Goal: Information Seeking & Learning: Learn about a topic

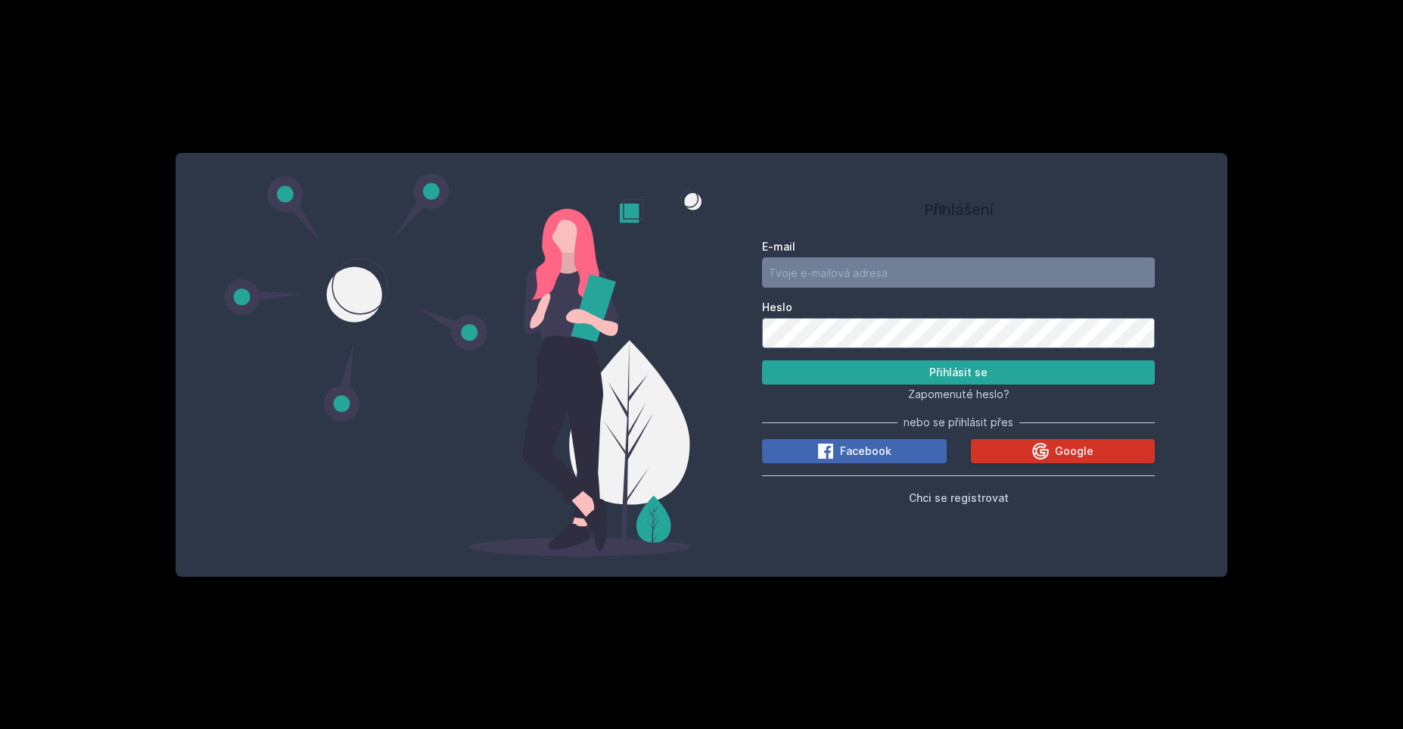
click at [1018, 450] on button "Google" at bounding box center [1063, 451] width 185 height 24
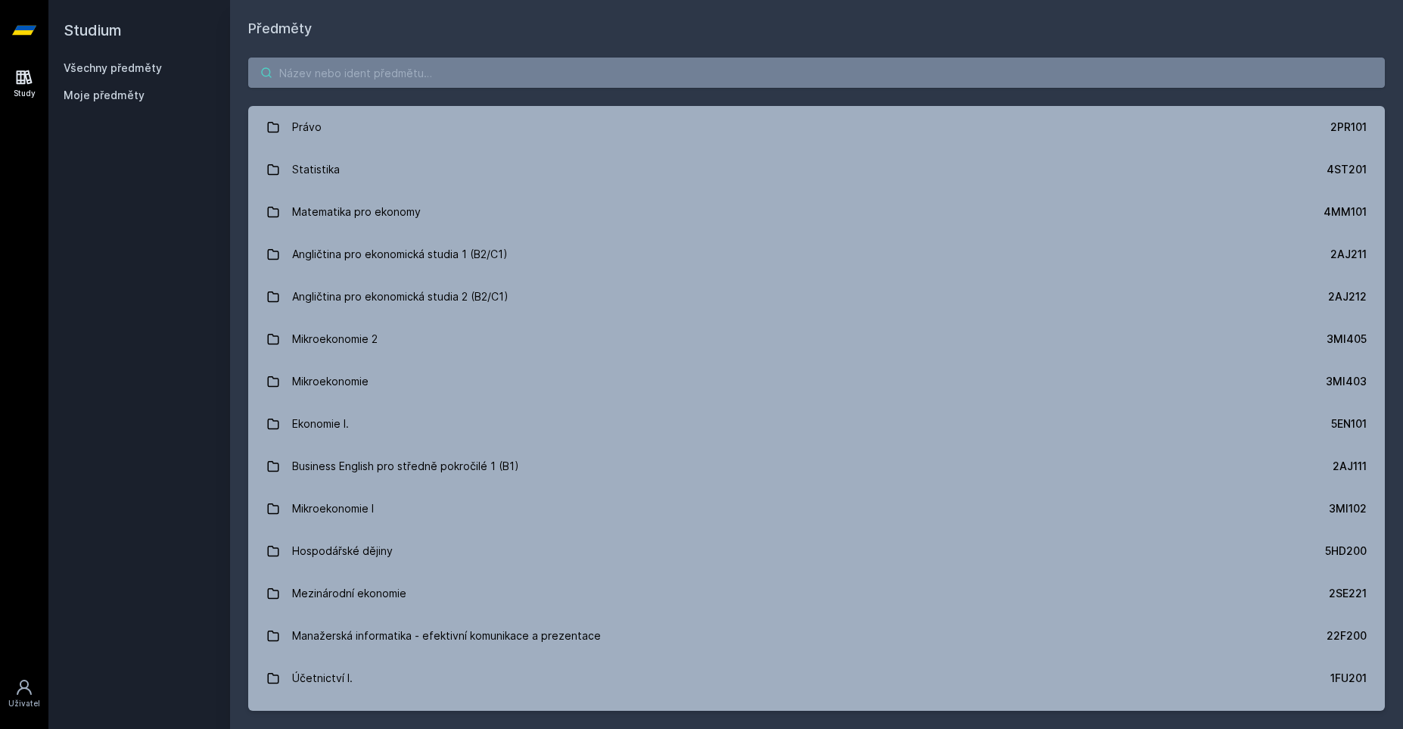
click at [307, 73] on input "search" at bounding box center [816, 73] width 1137 height 30
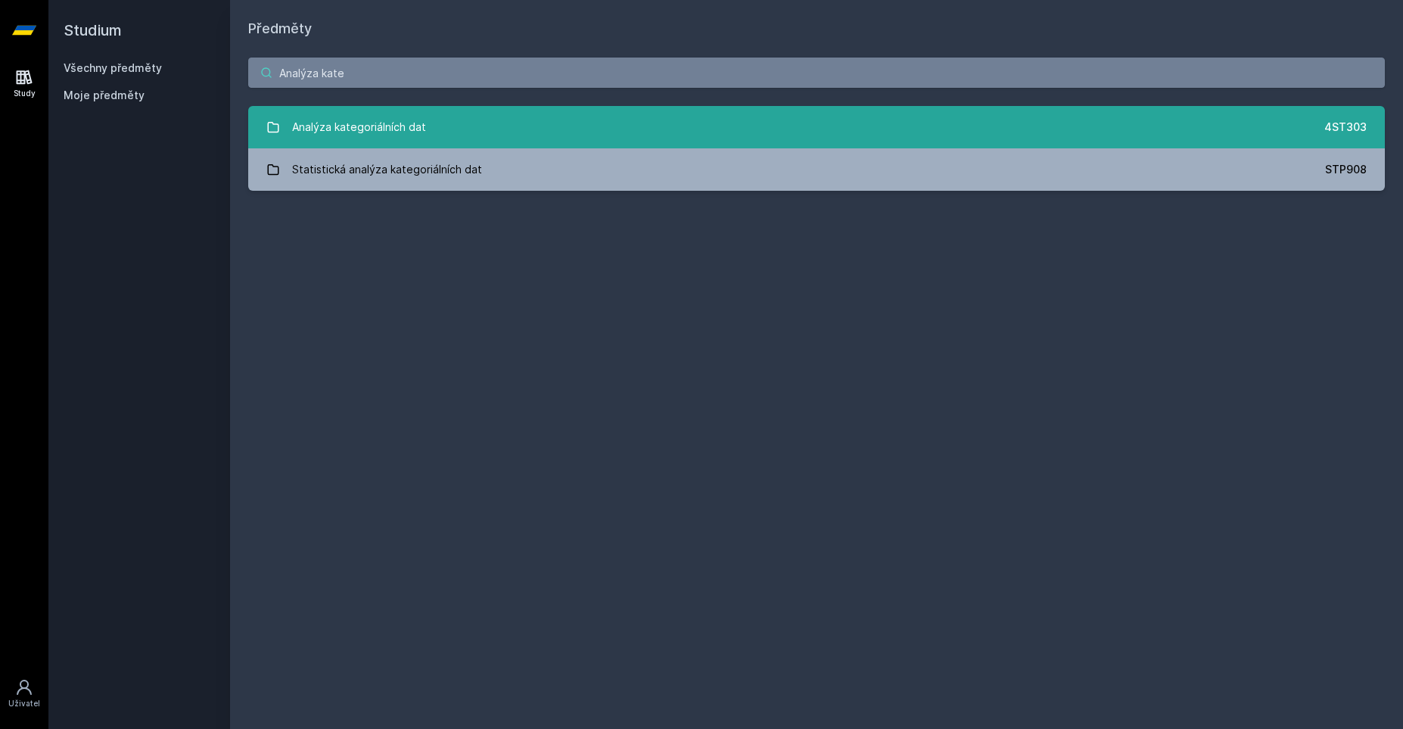
type input "Analýza kate"
click at [350, 134] on div "Analýza kategoriálních dat" at bounding box center [359, 127] width 134 height 30
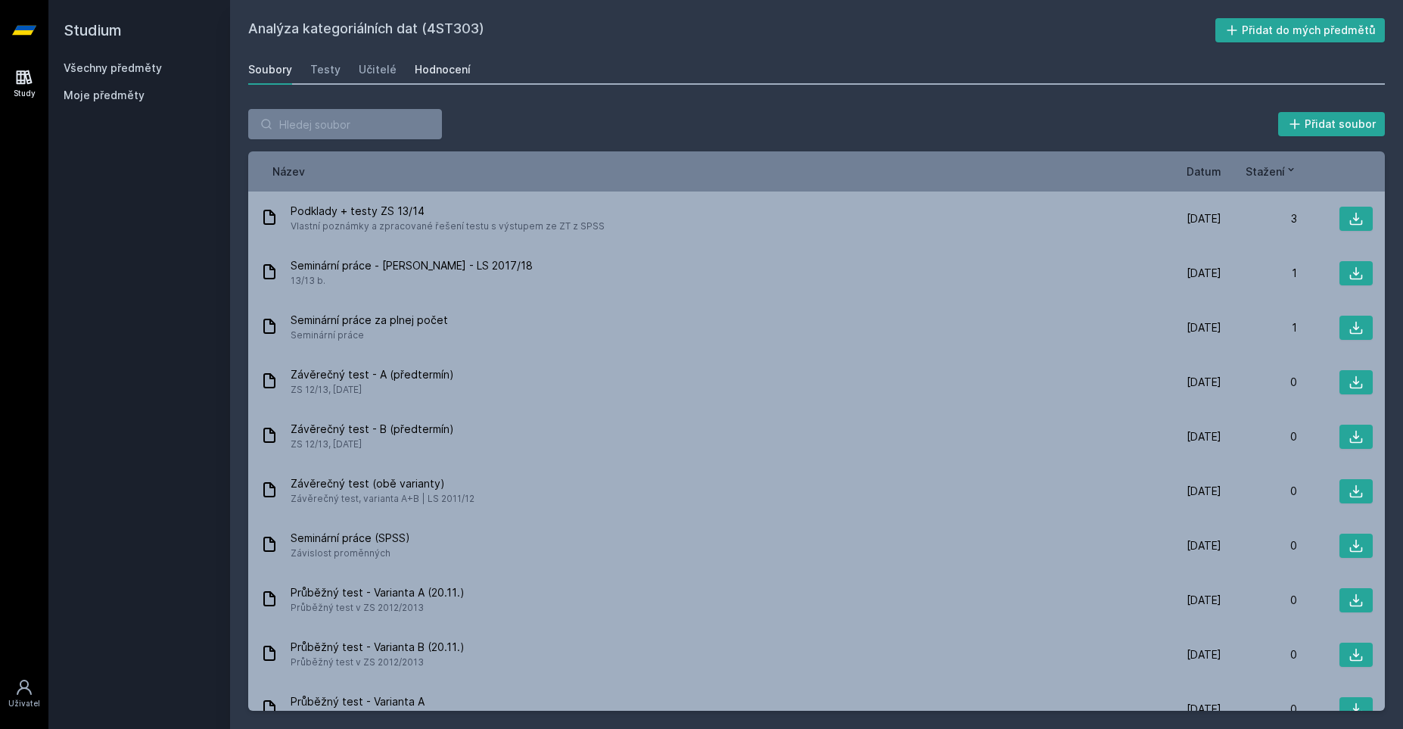
click at [447, 81] on link "Hodnocení" at bounding box center [443, 69] width 56 height 30
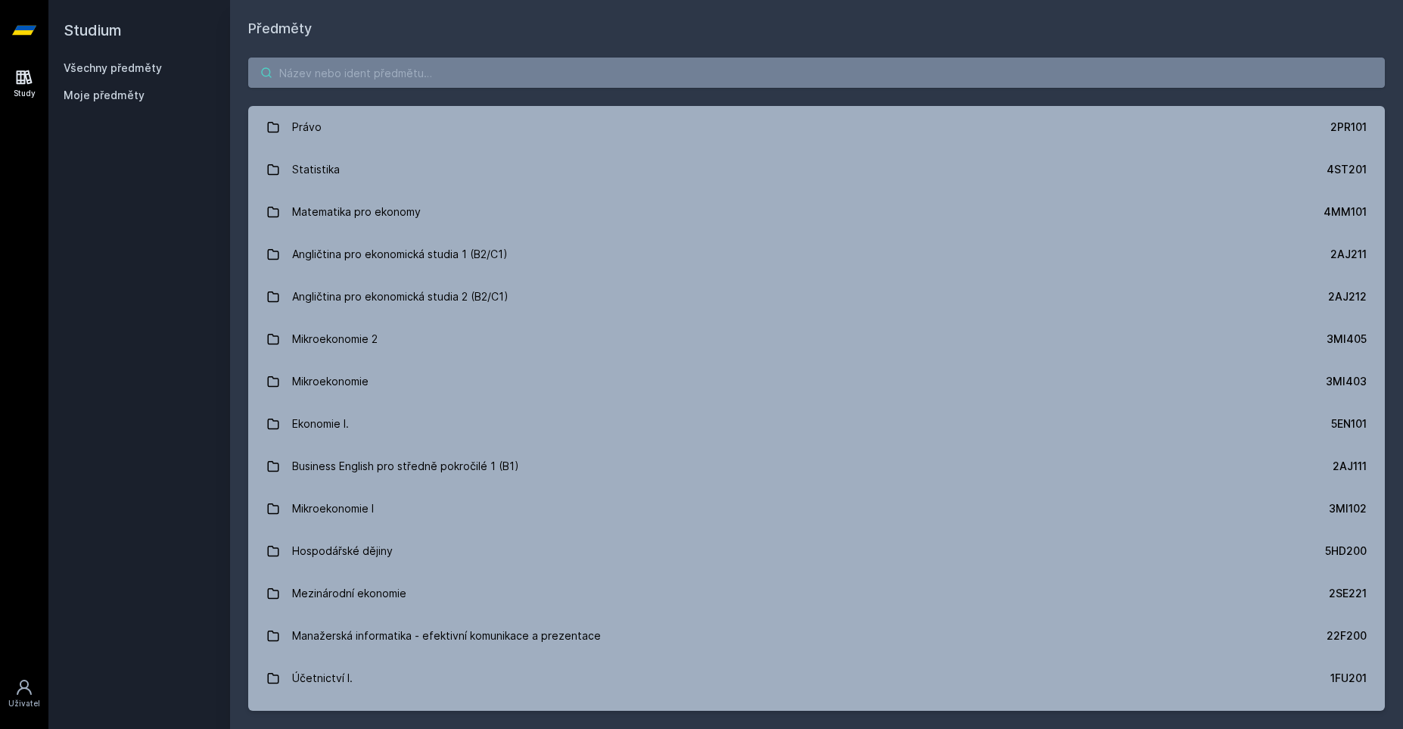
click at [349, 70] on input "search" at bounding box center [816, 73] width 1137 height 30
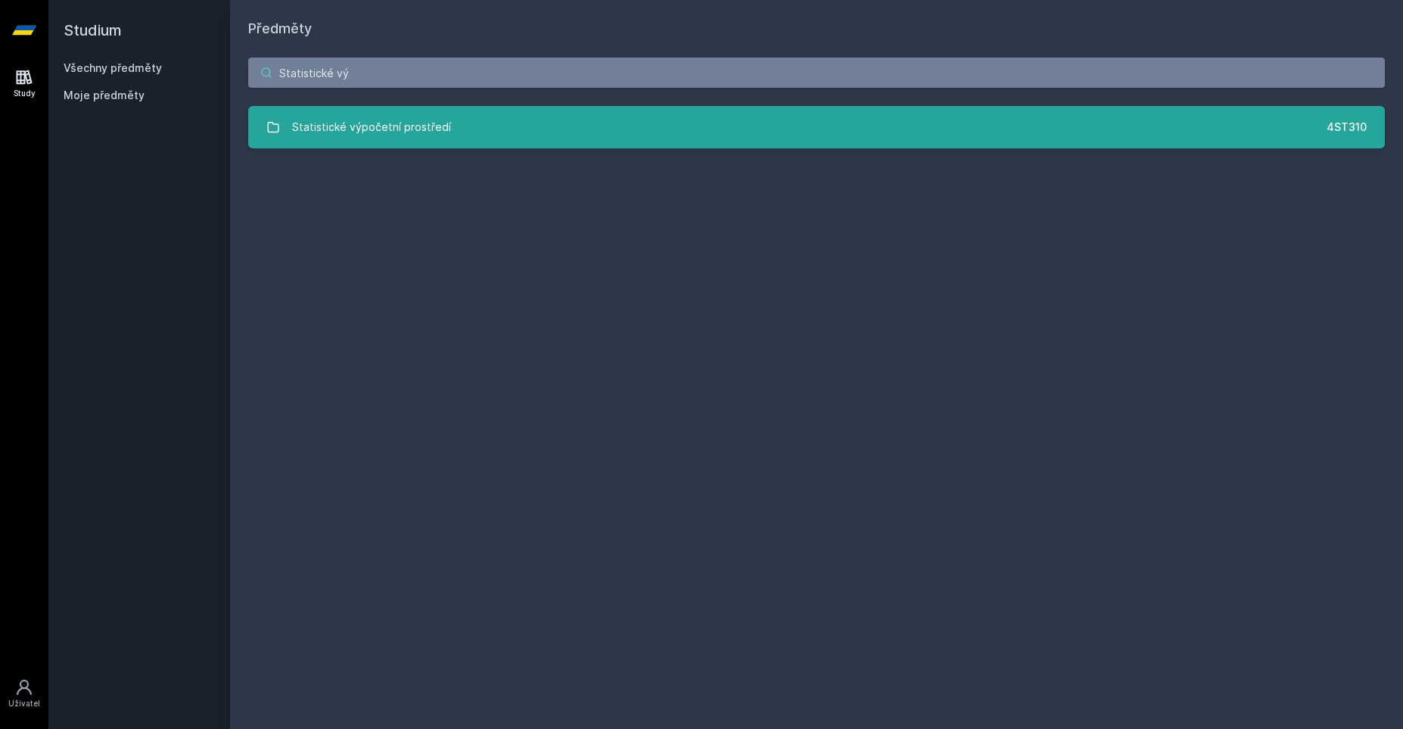
type input "Statistické vý"
click at [307, 136] on div "Statistické výpočetní prostředí" at bounding box center [371, 127] width 159 height 30
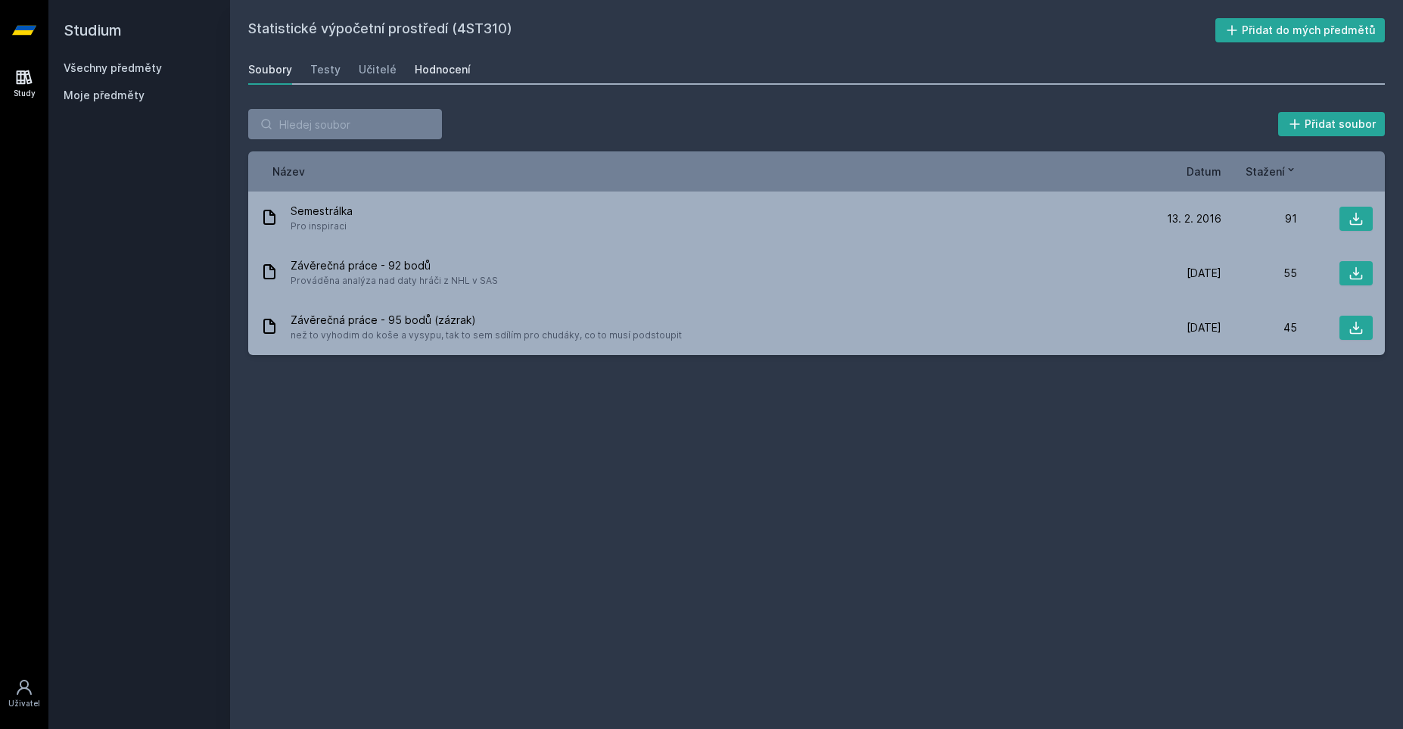
click at [453, 68] on div "Hodnocení" at bounding box center [443, 69] width 56 height 15
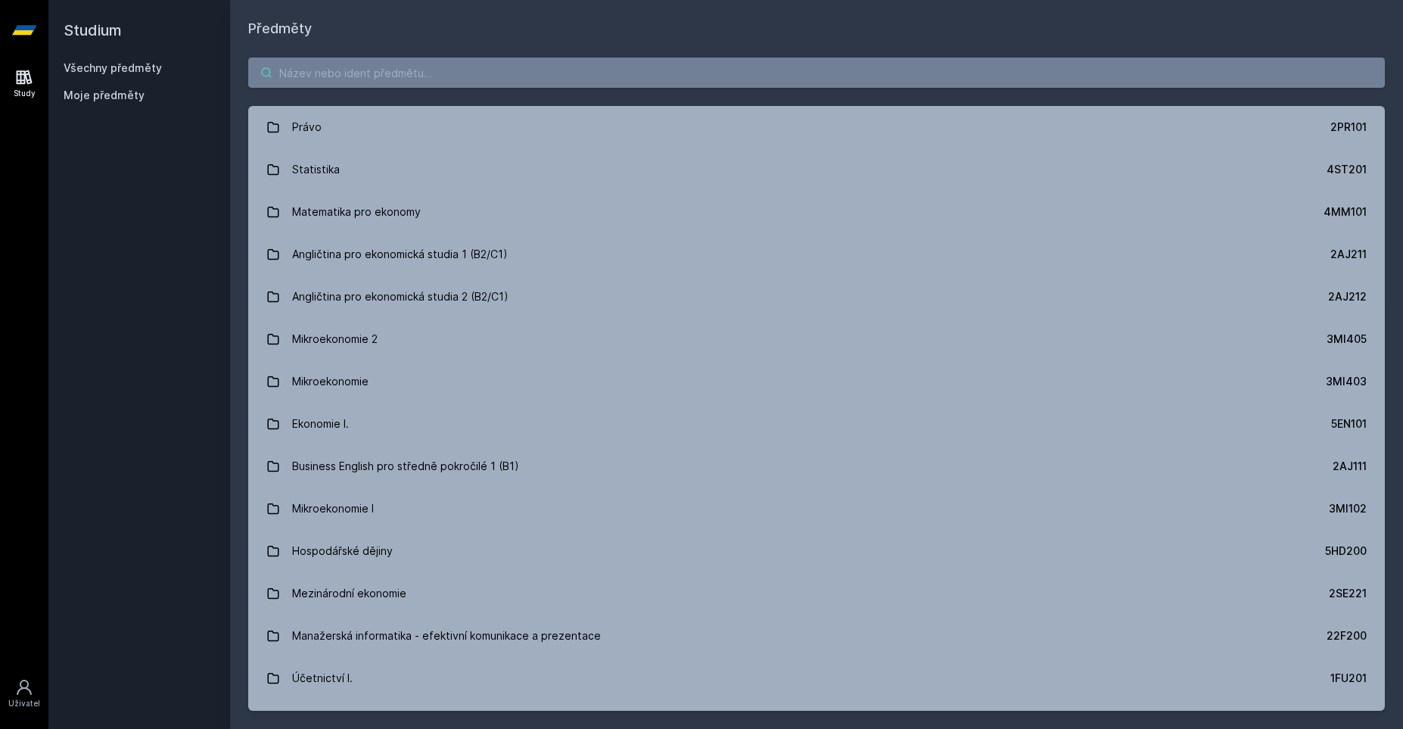
click at [334, 81] on input "search" at bounding box center [816, 73] width 1137 height 30
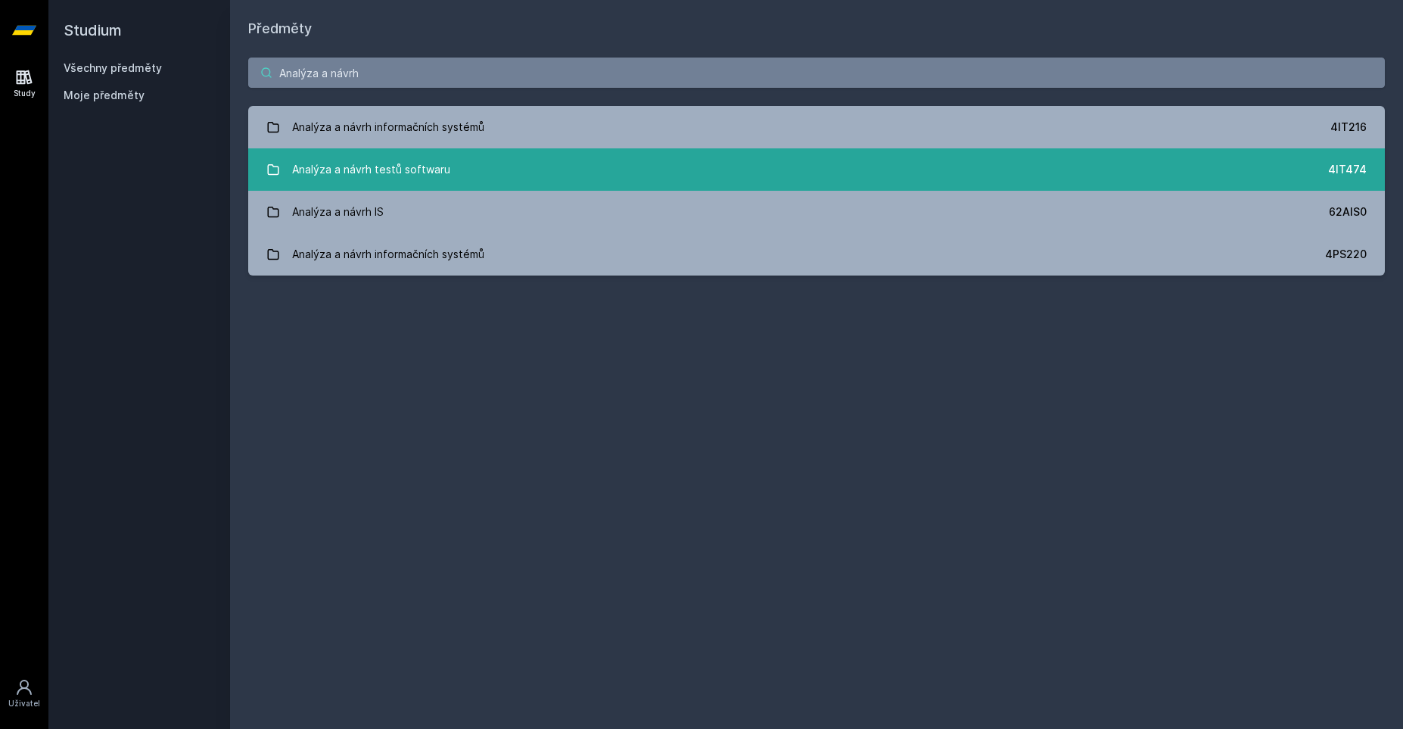
type input "Analýza a návrh"
click at [356, 163] on div "Analýza a návrh testů softwaru" at bounding box center [371, 169] width 158 height 30
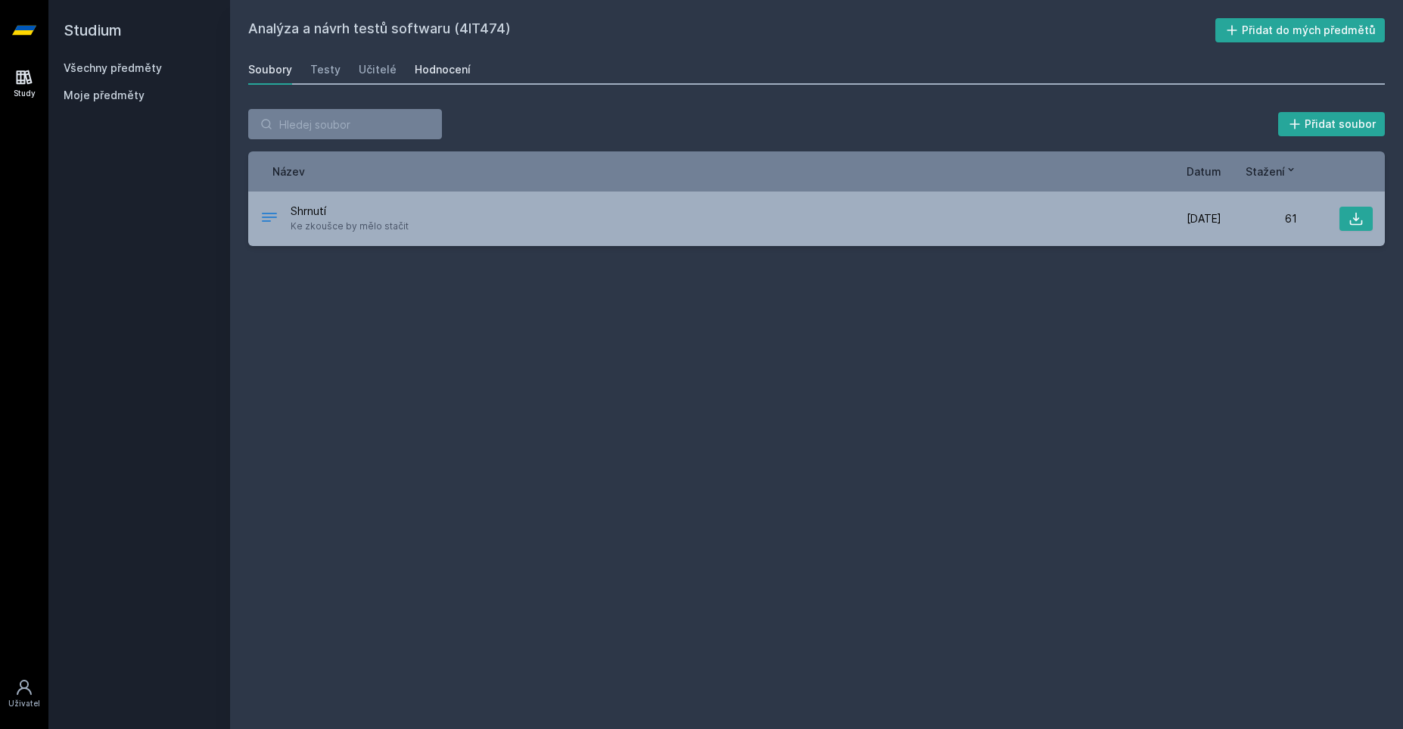
click at [434, 79] on link "Hodnocení" at bounding box center [443, 69] width 56 height 30
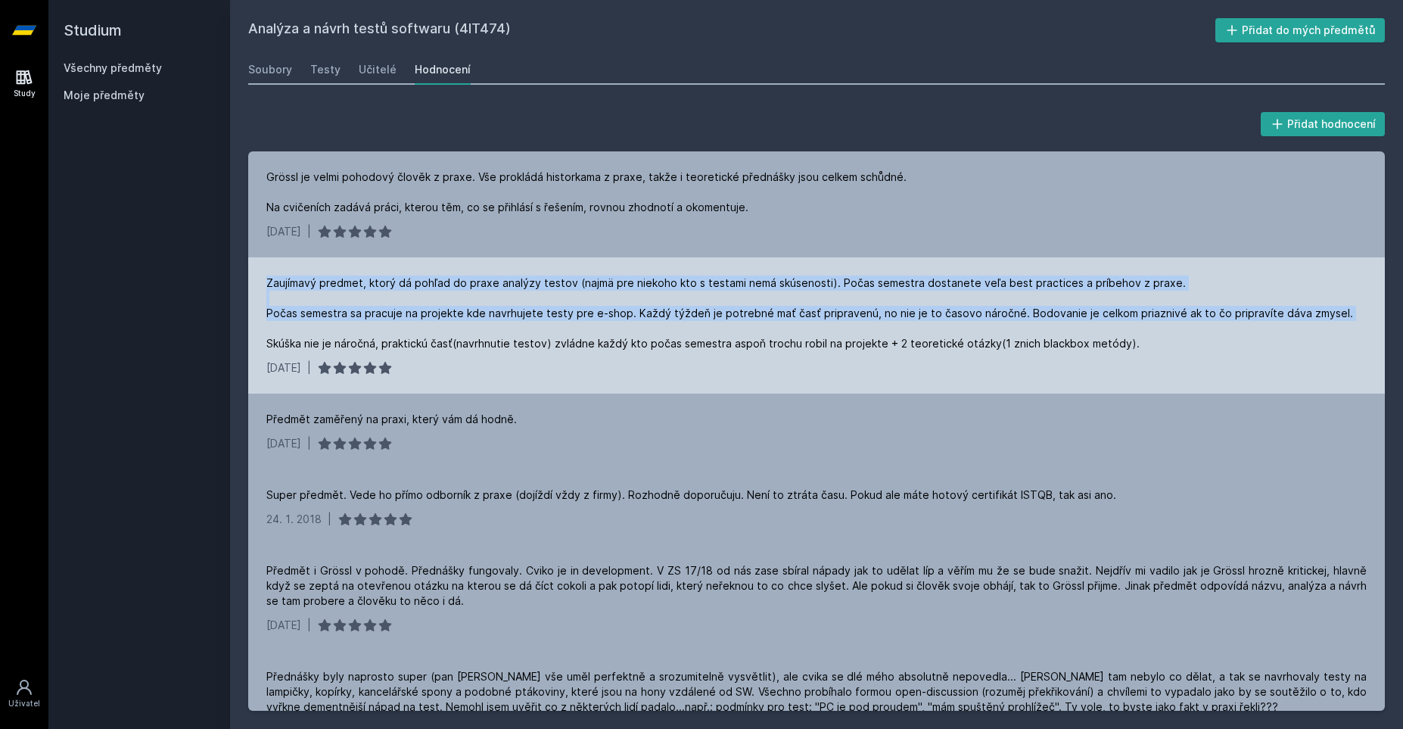
drag, startPoint x: 367, startPoint y: 235, endPoint x: 424, endPoint y: 320, distance: 102.0
click at [424, 320] on div "Grössl je velmi pohodový člověk z praxe. Vše prokládá historkama z praxe, takže…" at bounding box center [816, 430] width 1137 height 559
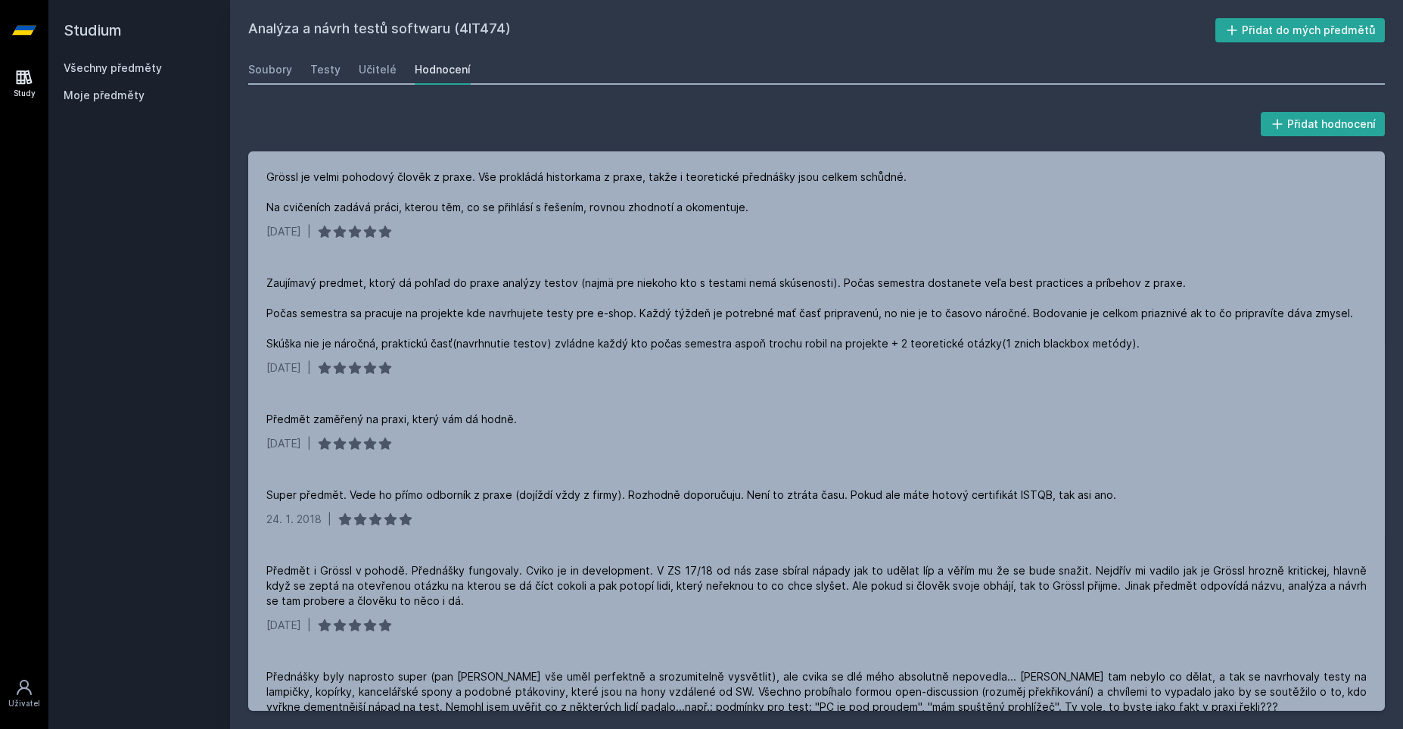
click at [556, 111] on div "Přidat hodnocení" at bounding box center [816, 124] width 1137 height 30
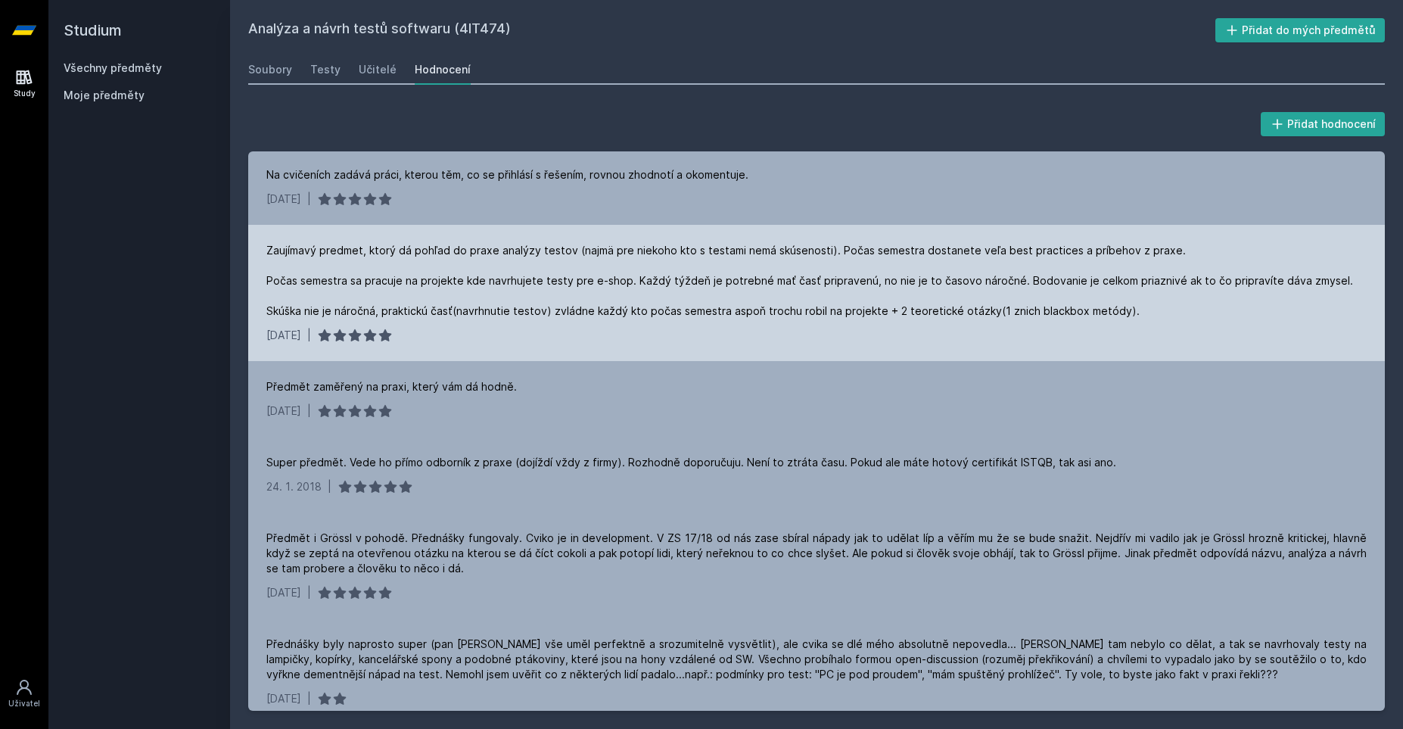
scroll to position [46, 0]
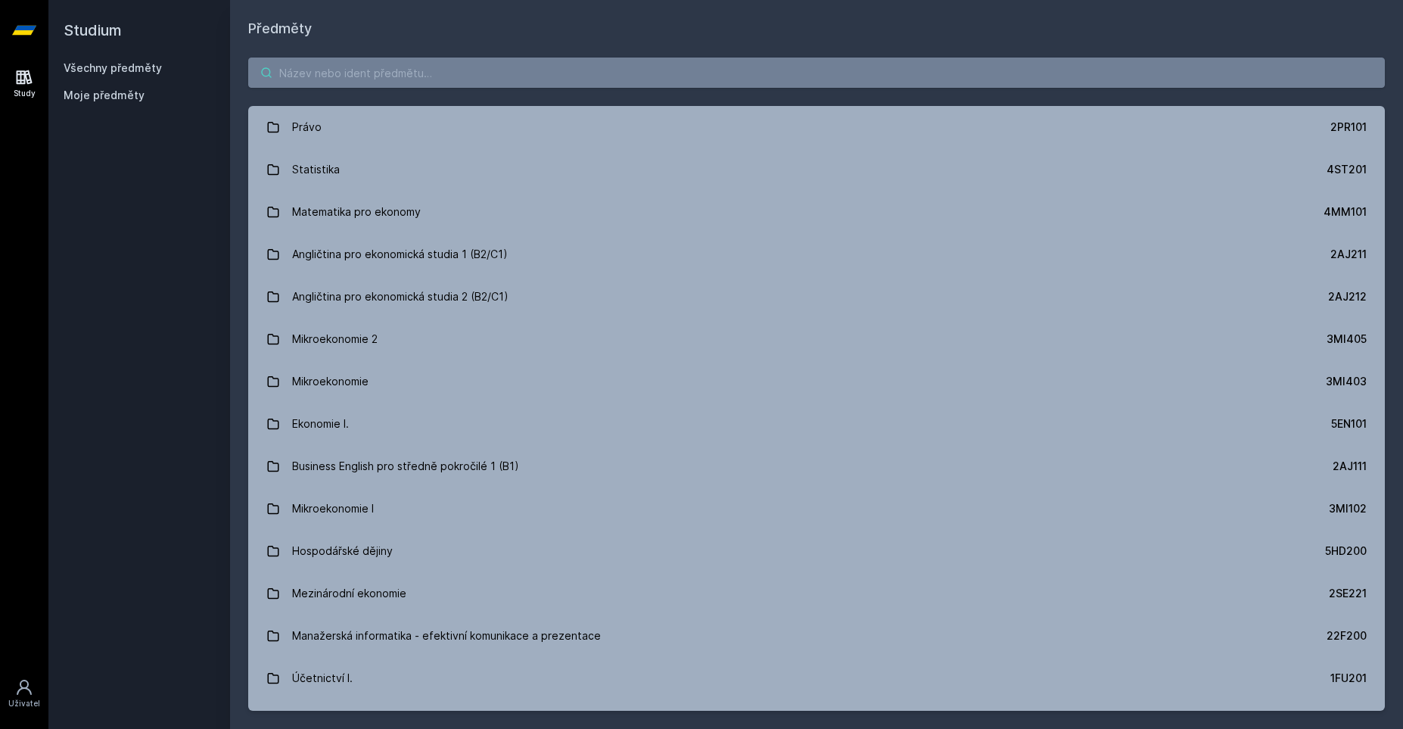
drag, startPoint x: 355, startPoint y: 89, endPoint x: 339, endPoint y: 79, distance: 18.7
click at [339, 79] on div "Právo 2PR101 Statistika 4ST201 Matematika pro ekonomy 4MM101 Angličtina pro eko…" at bounding box center [816, 384] width 1173 height 690
click at [339, 79] on input "search" at bounding box center [816, 73] width 1137 height 30
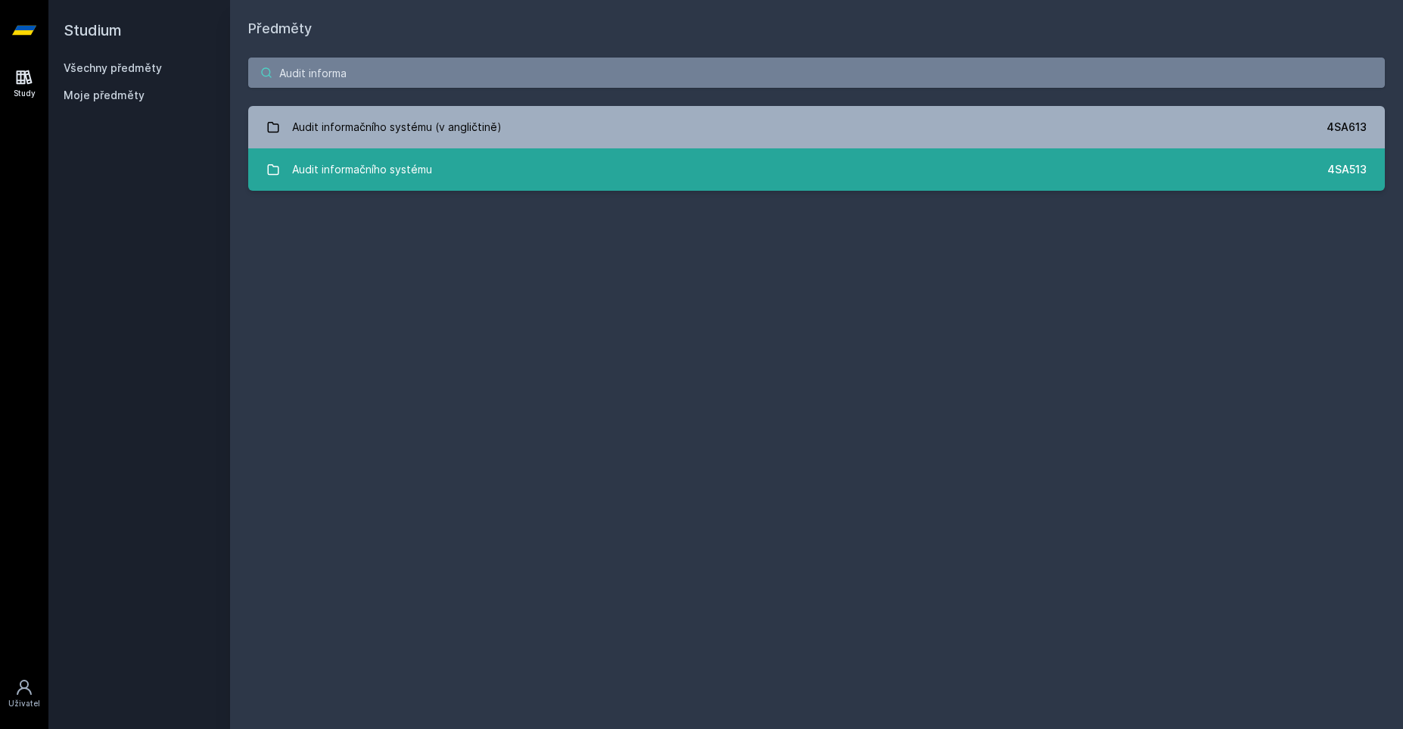
type input "Audit informa"
click at [350, 181] on div "Audit informačního systému" at bounding box center [362, 169] width 140 height 30
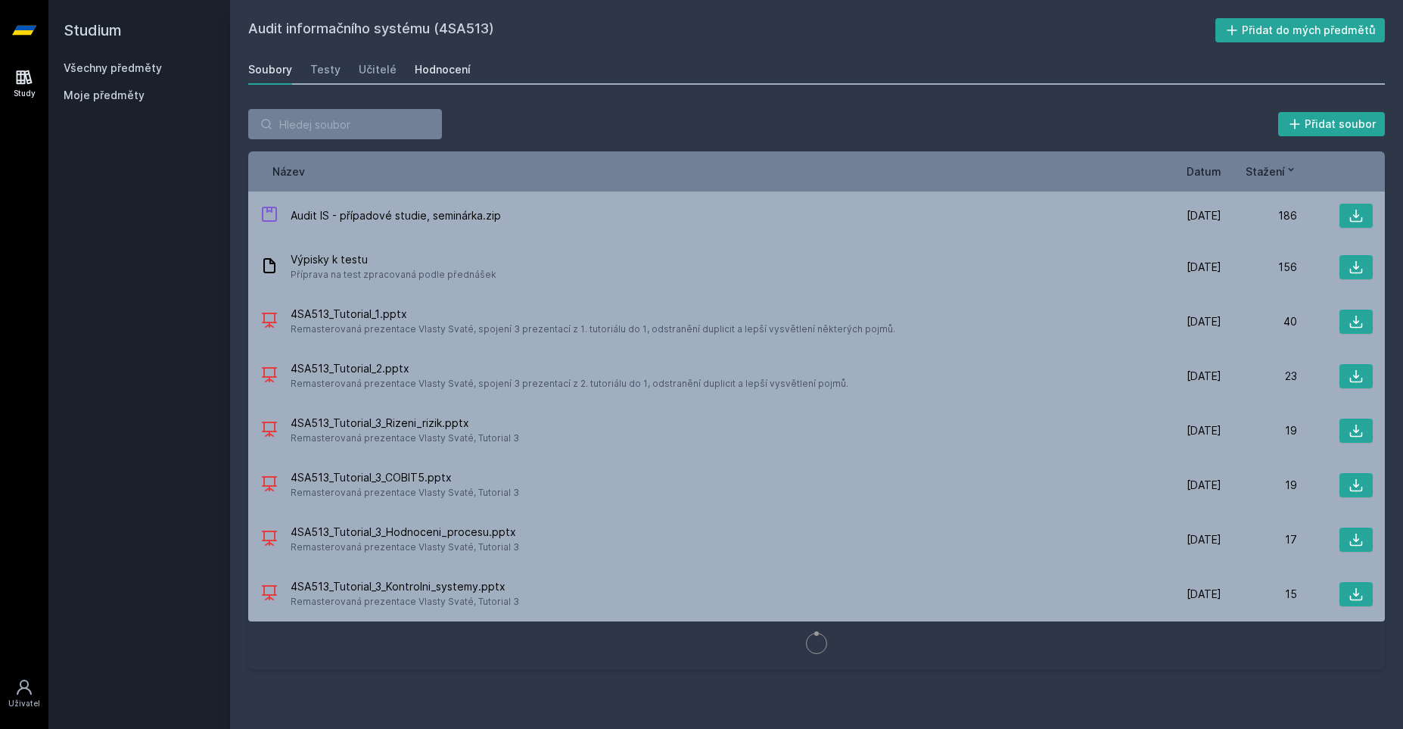
click at [440, 73] on div "Hodnocení" at bounding box center [443, 69] width 56 height 15
click at [1147, 44] on div "Audit informačního systému (4SA513) Přidat do mých předmětů Soubory Testy Učite…" at bounding box center [816, 364] width 1137 height 693
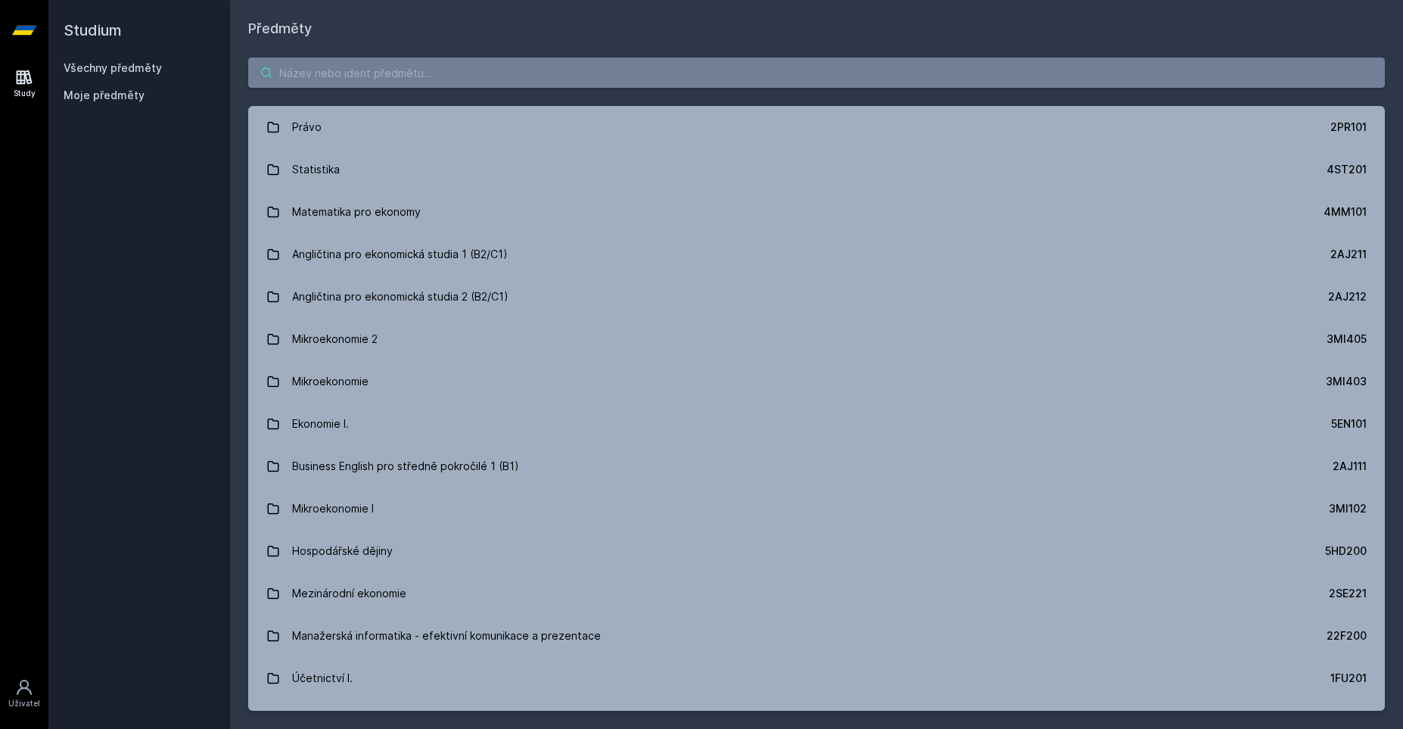
click at [397, 86] on input "search" at bounding box center [816, 73] width 1137 height 30
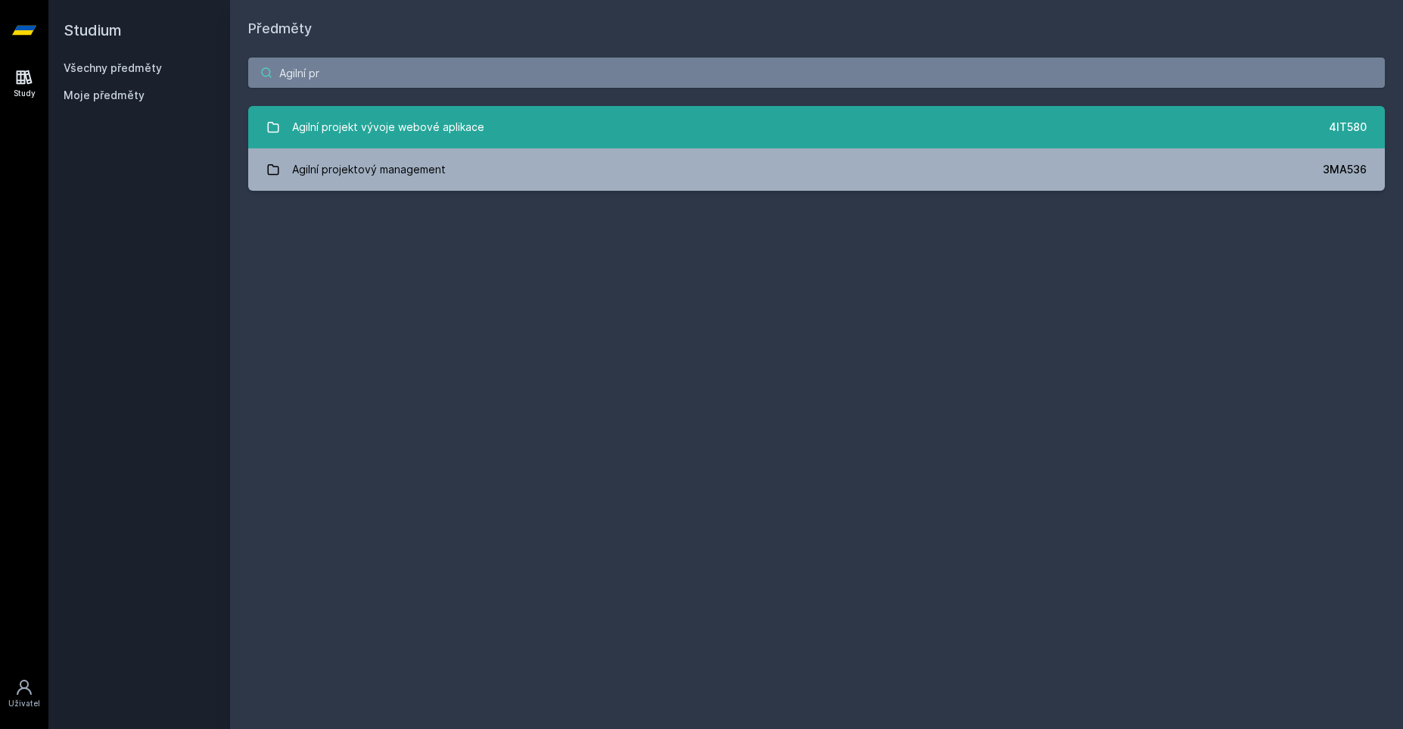
type input "Agilní pr"
click at [425, 133] on div "Agilní projekt vývoje webové aplikace" at bounding box center [388, 127] width 192 height 30
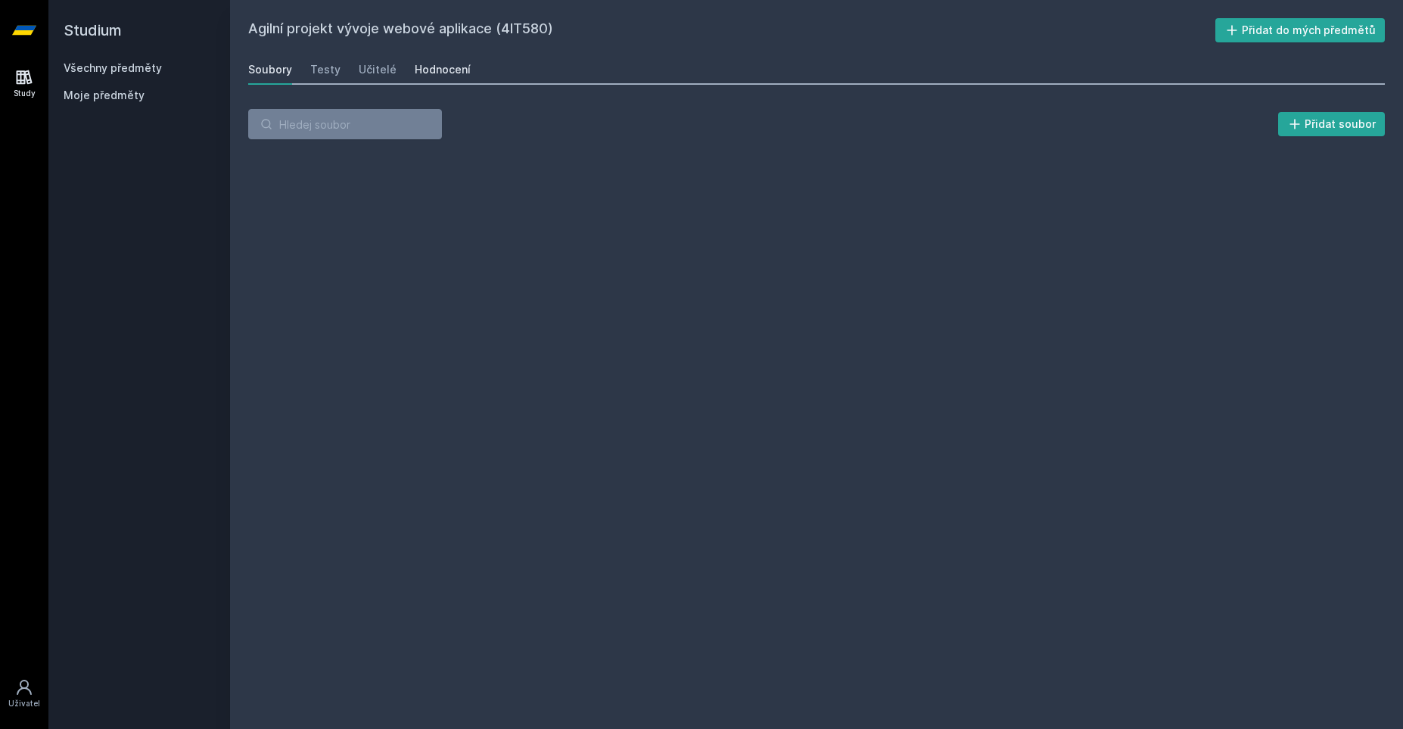
click at [445, 66] on div "Hodnocení" at bounding box center [443, 69] width 56 height 15
click at [269, 71] on div "Soubory" at bounding box center [270, 69] width 44 height 15
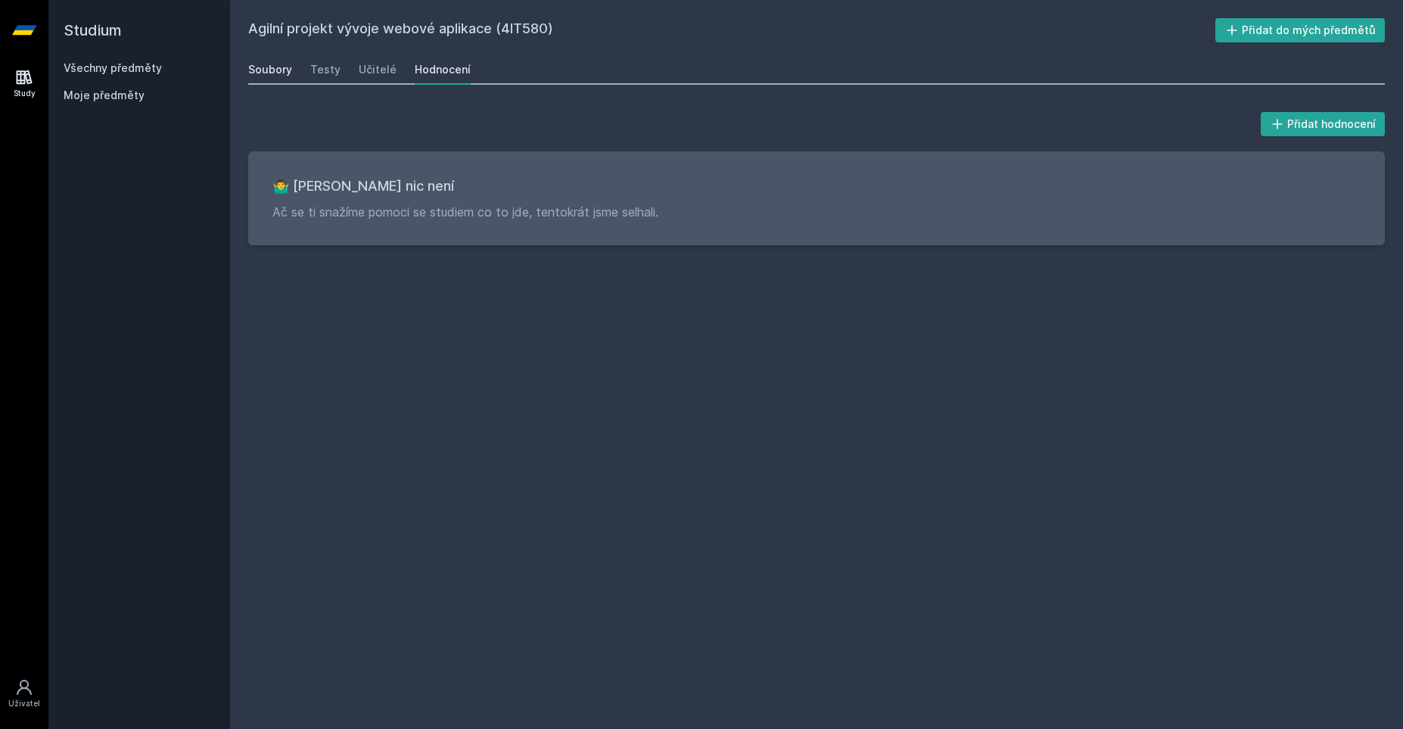
click at [268, 80] on link "Soubory" at bounding box center [270, 69] width 44 height 30
